Goal: Task Accomplishment & Management: Use online tool/utility

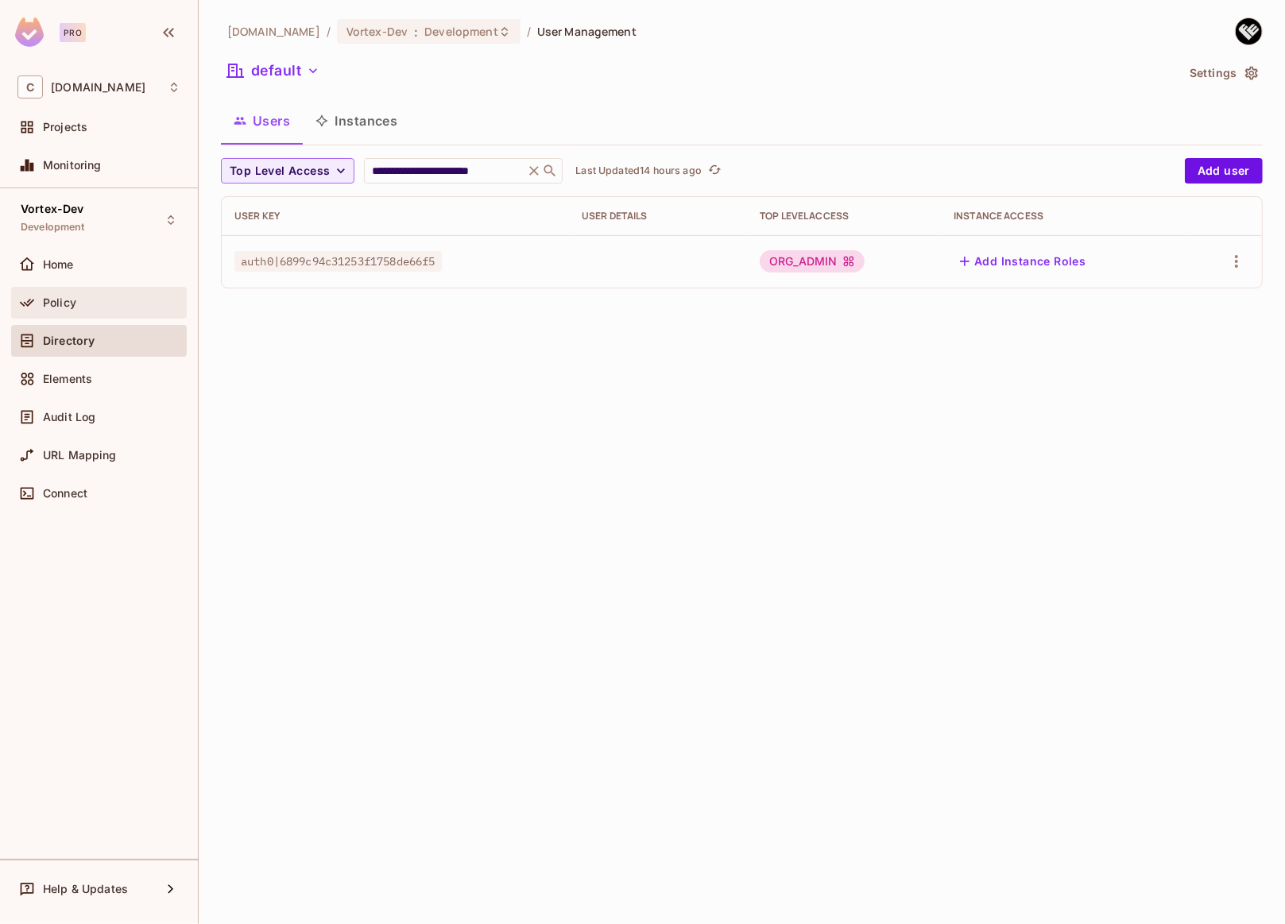
click at [110, 307] on div "Policy" at bounding box center [112, 303] width 138 height 13
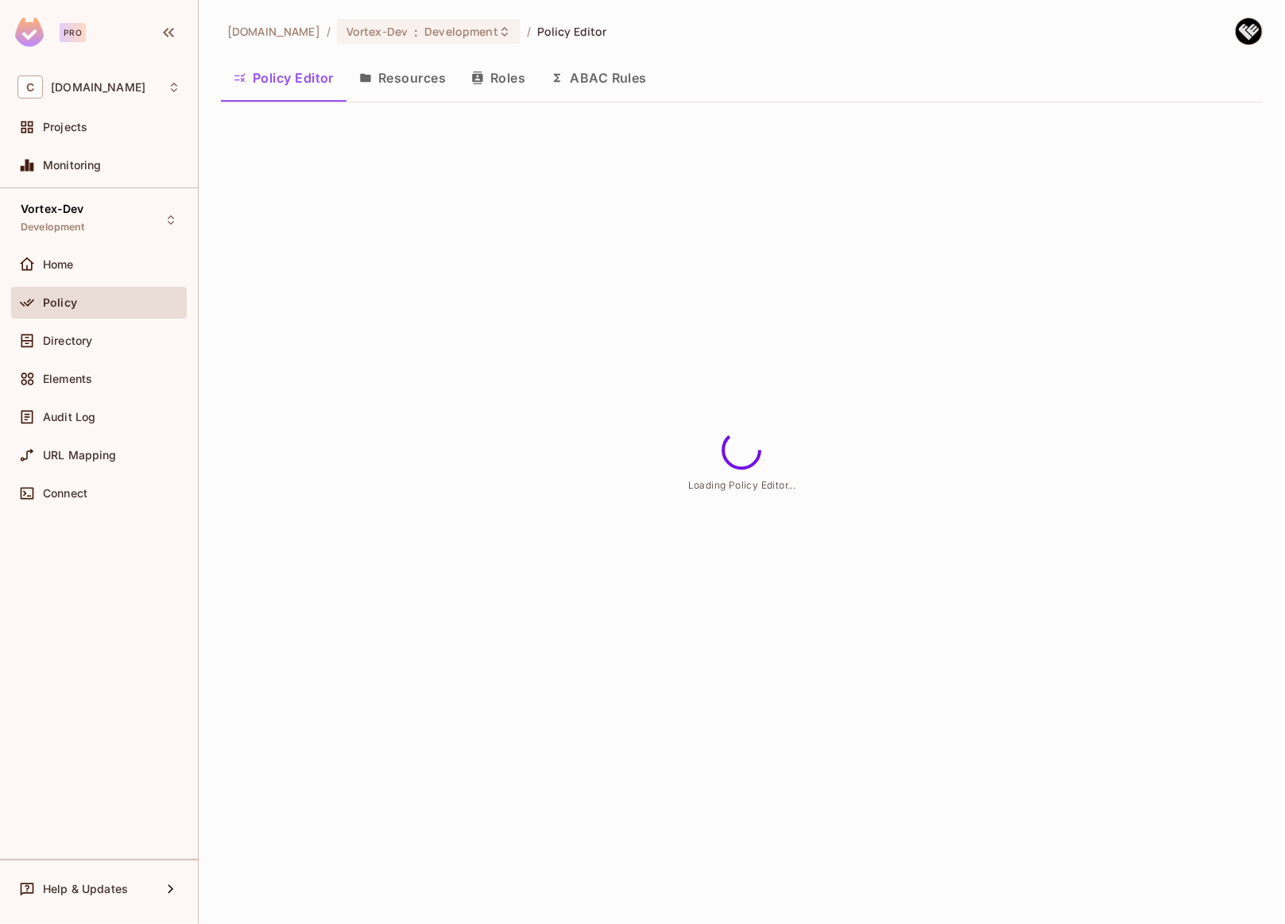
click at [408, 79] on button "Resources" at bounding box center [403, 78] width 112 height 40
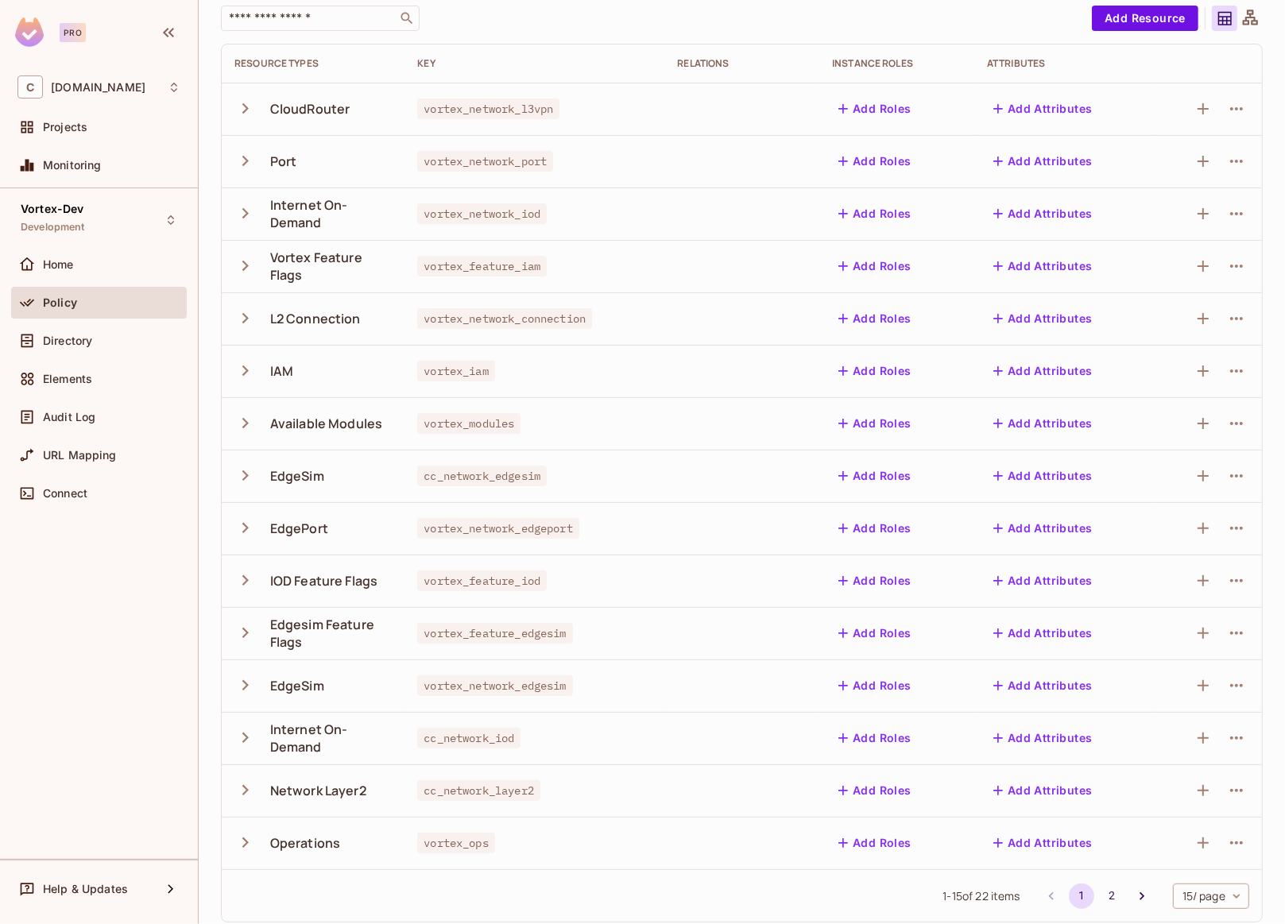
scroll to position [119, 0]
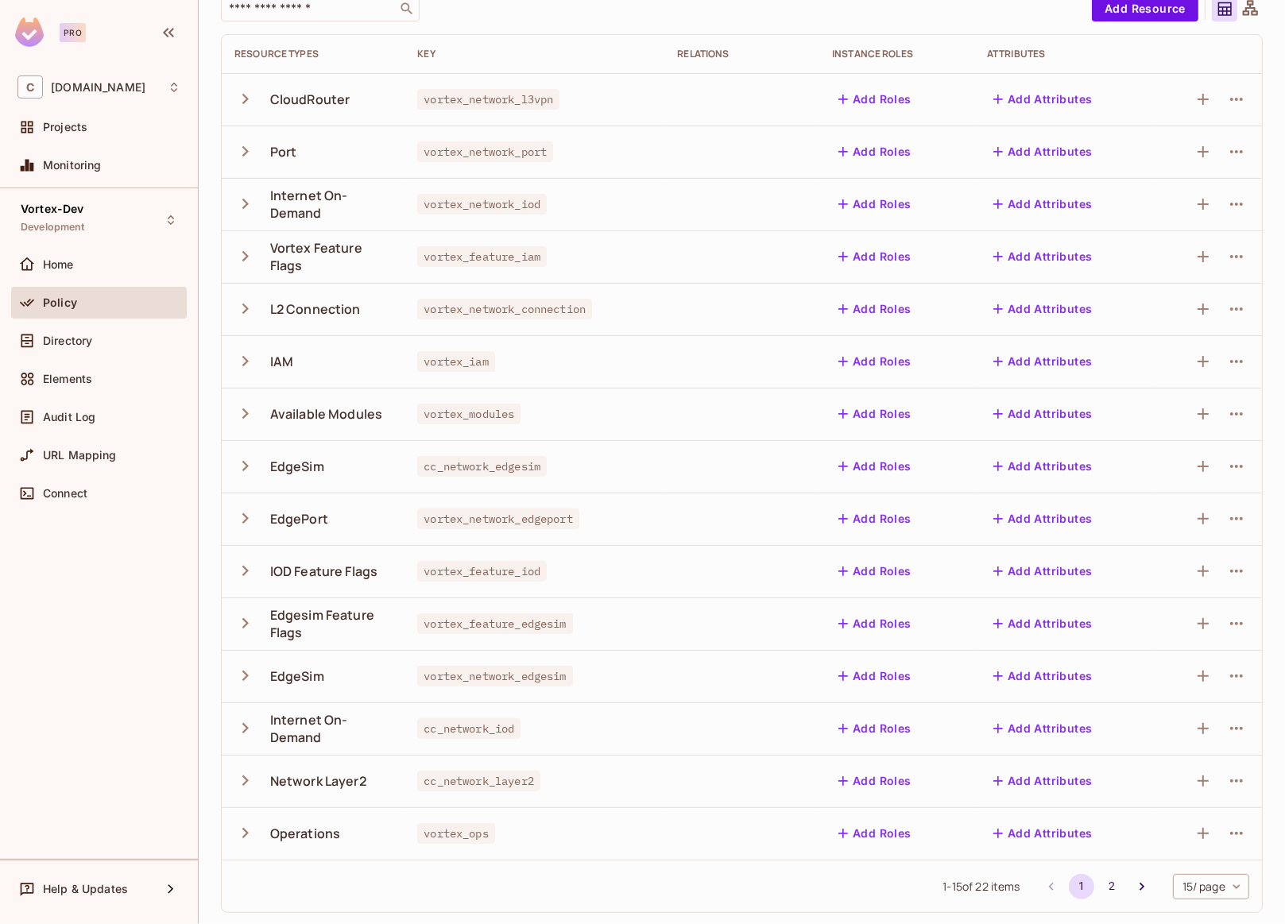
click at [247, 729] on icon "button" at bounding box center [244, 728] width 21 height 21
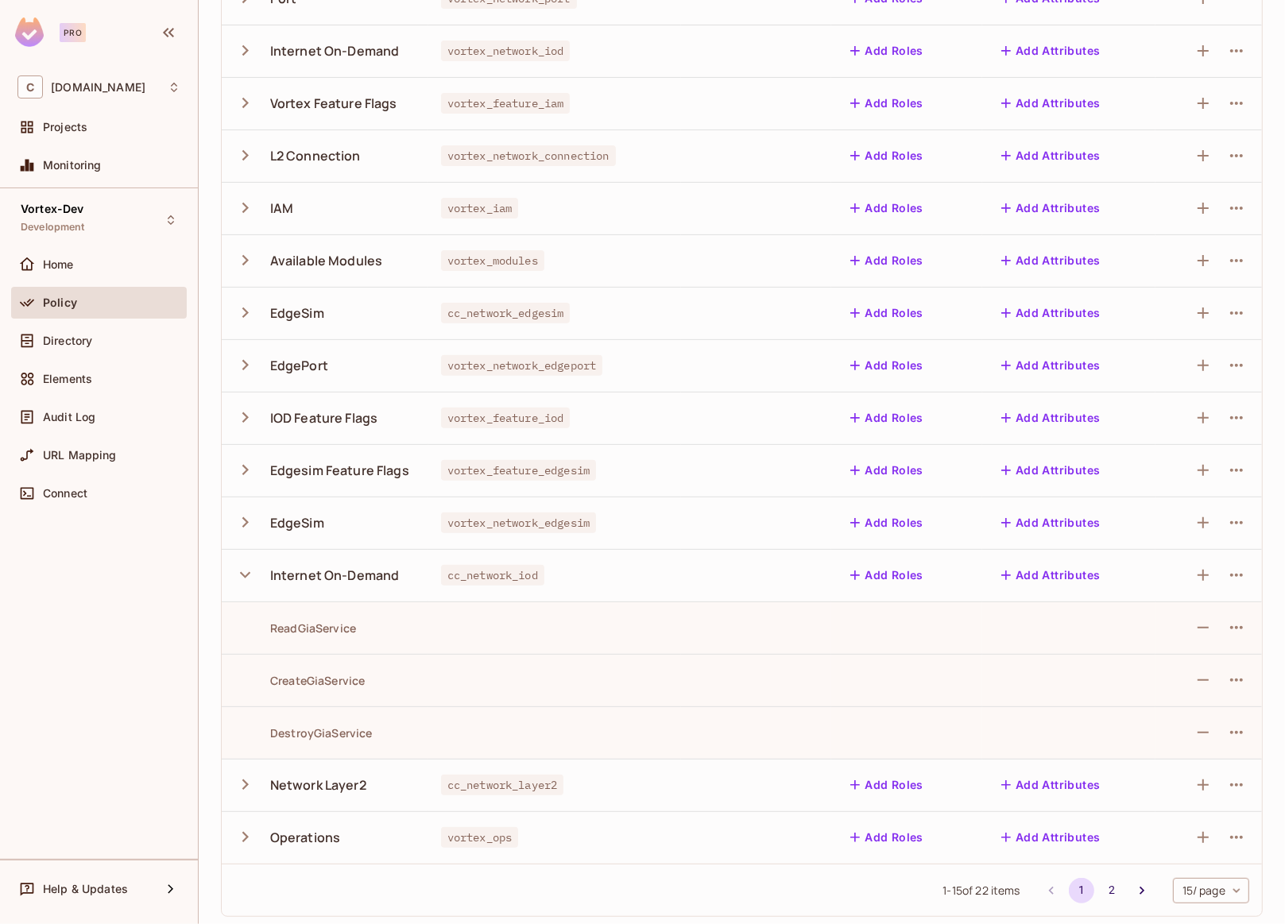
scroll to position [277, 0]
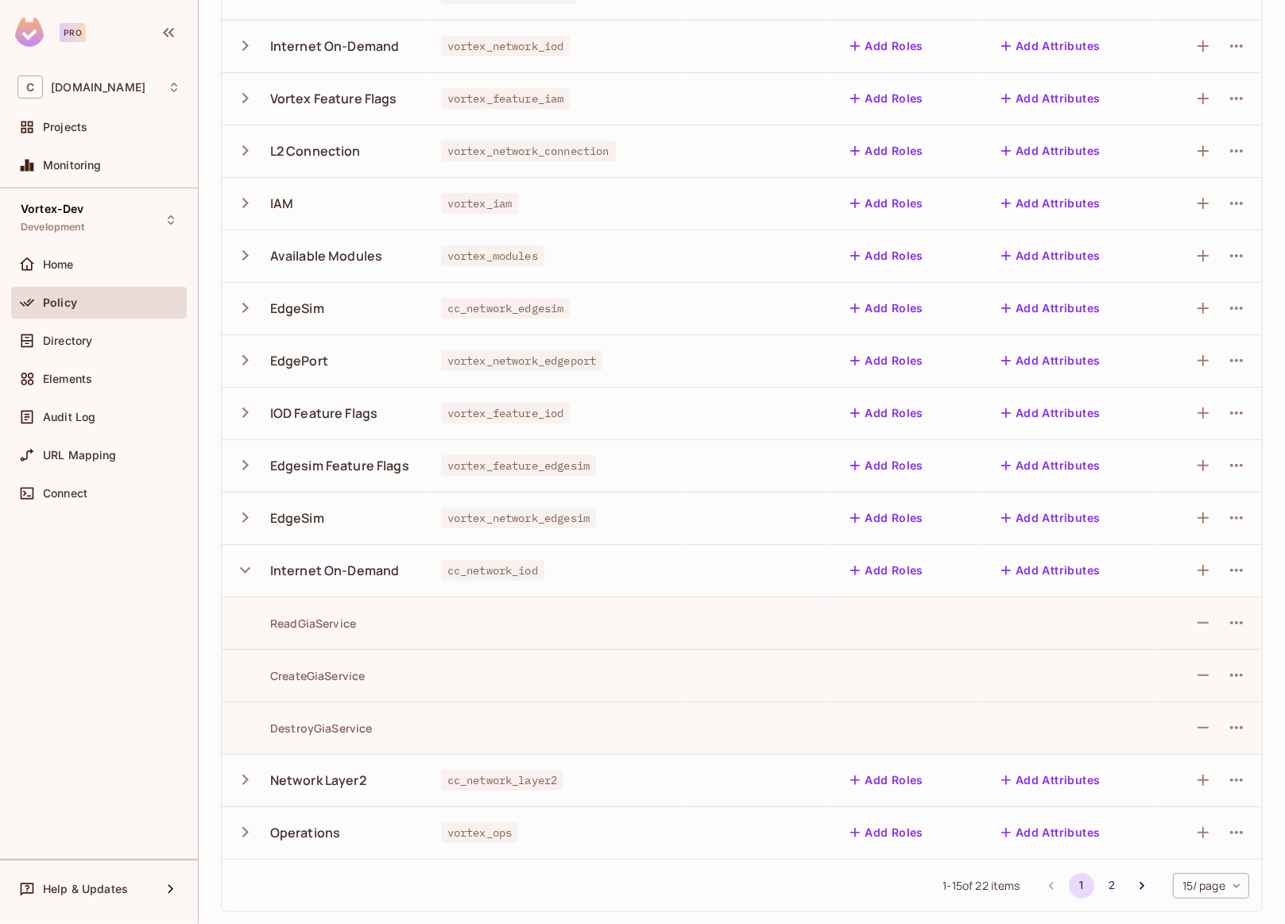
click at [1054, 567] on button "Add Attributes" at bounding box center [1051, 570] width 112 height 25
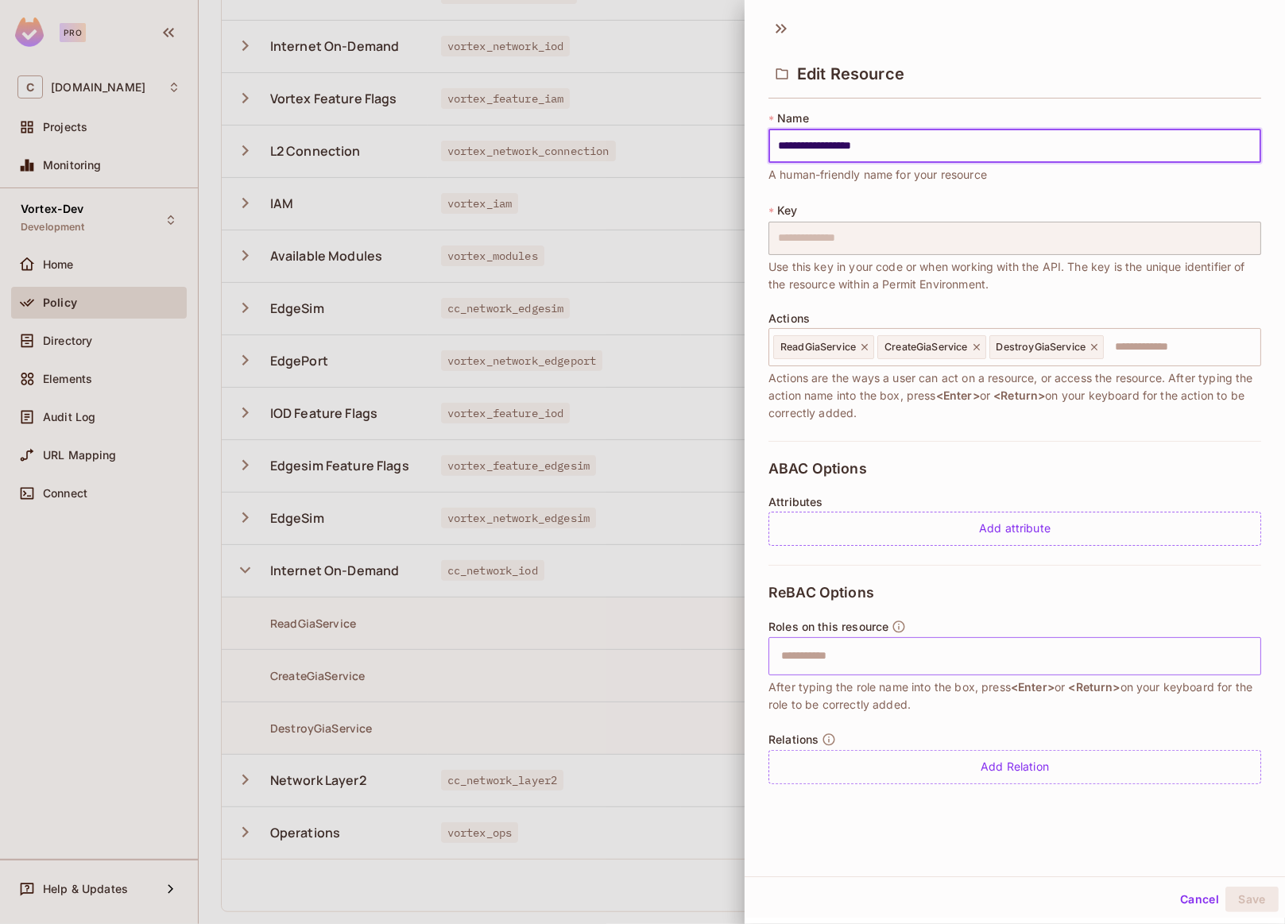
scroll to position [2, 0]
drag, startPoint x: 1180, startPoint y: 896, endPoint x: 1169, endPoint y: 890, distance: 12.4
click at [1180, 896] on button "Cancel" at bounding box center [1200, 898] width 52 height 25
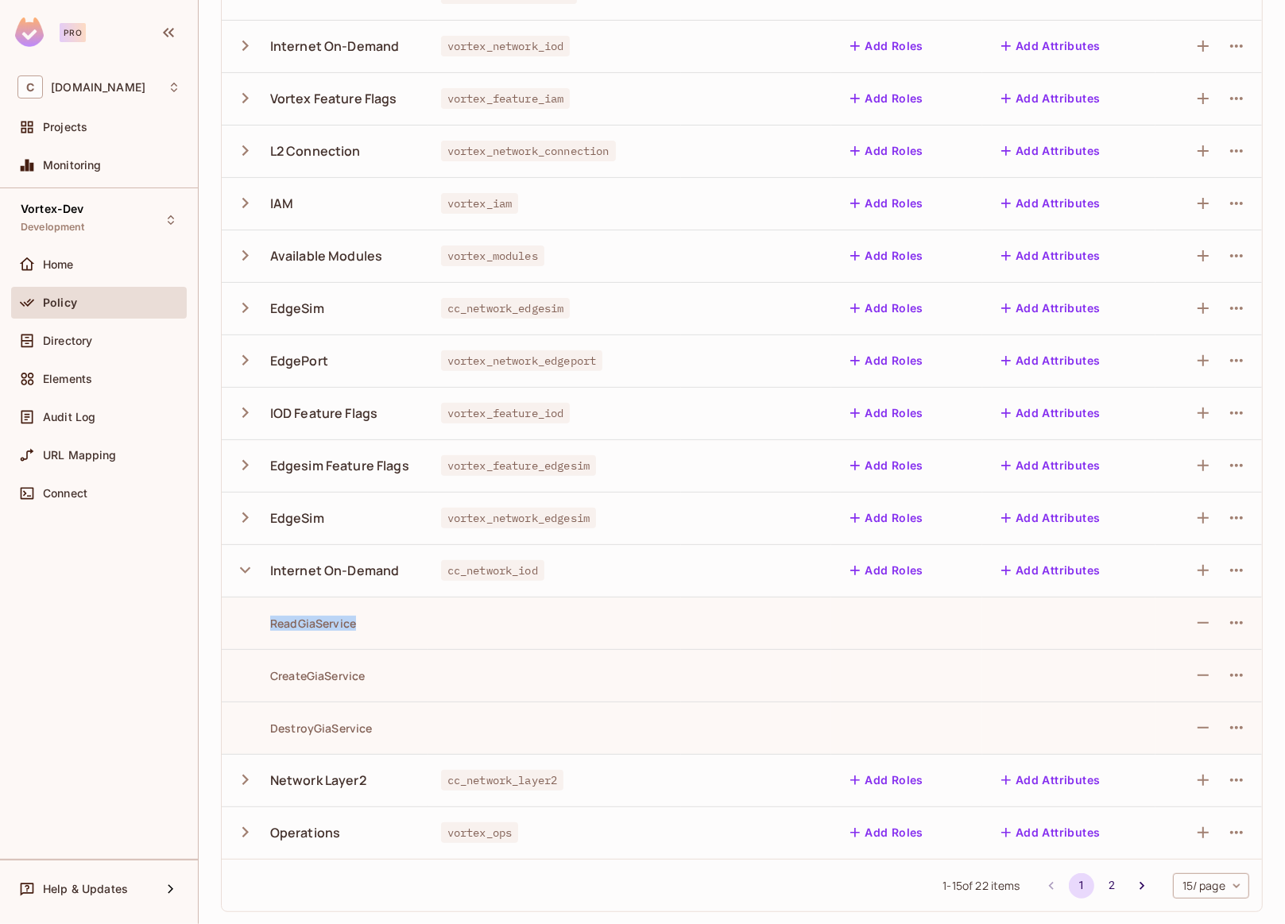
drag, startPoint x: 358, startPoint y: 623, endPoint x: 273, endPoint y: 622, distance: 85.1
click at [273, 622] on div "ReadGiaService" at bounding box center [324, 623] width 181 height 15
copy div "ReadGiaService"
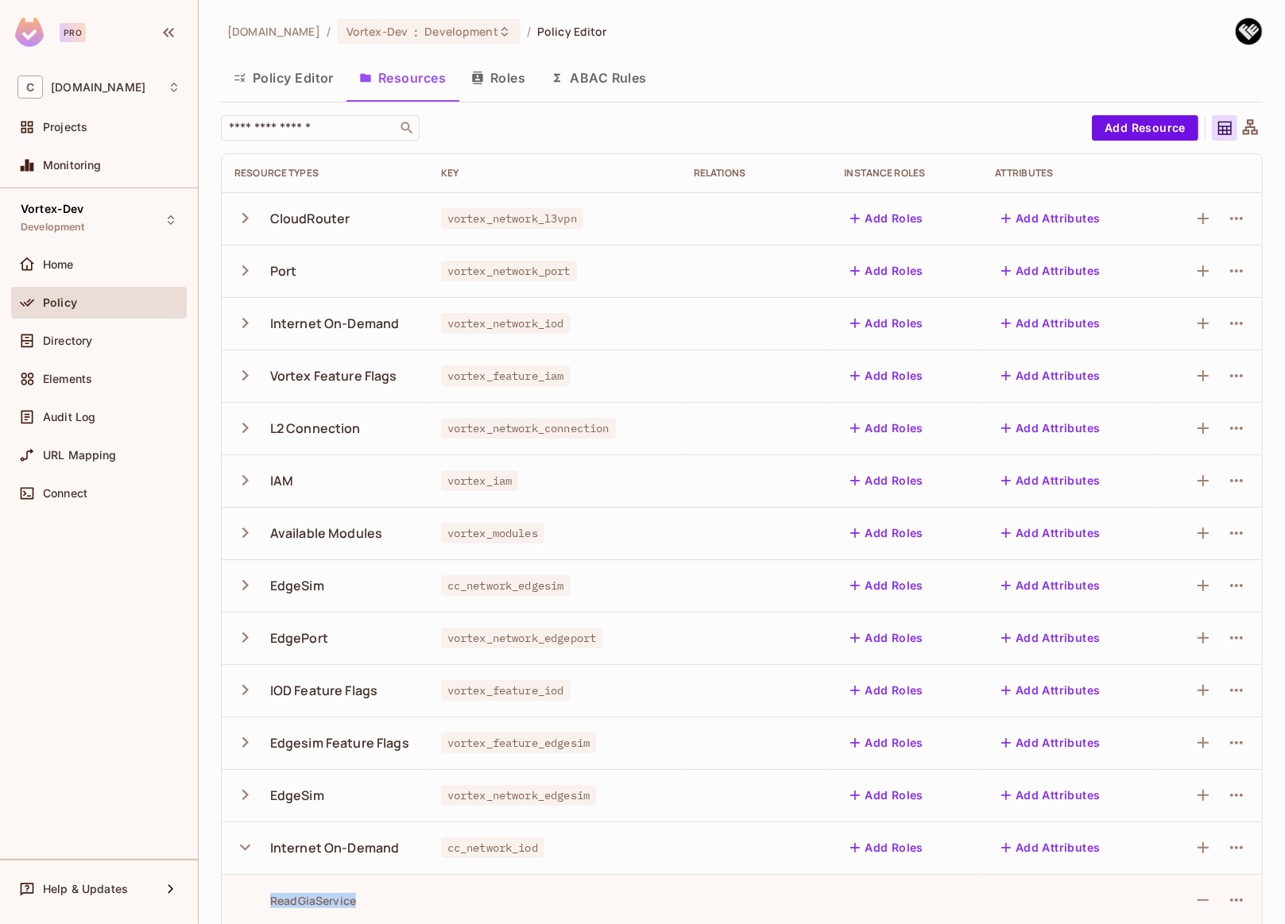
scroll to position [277, 0]
